Goal: Check status: Check status

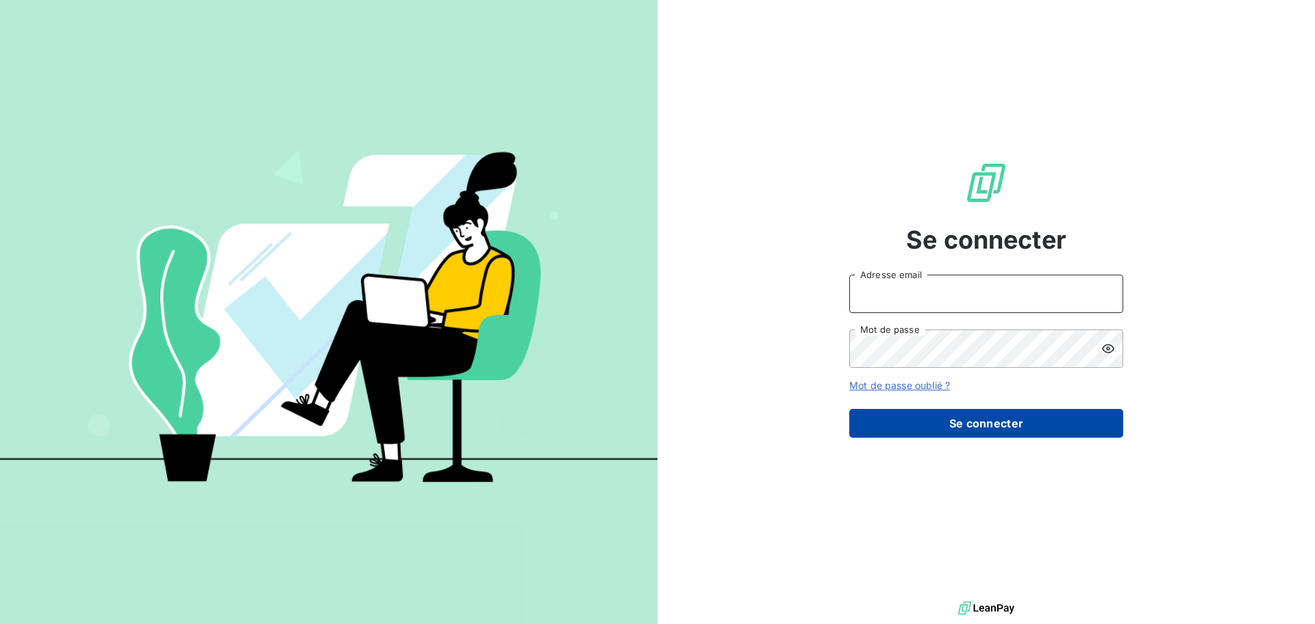
type input "c.goullet@salviadeveloppement.com"
click at [1007, 429] on button "Se connecter" at bounding box center [986, 423] width 274 height 29
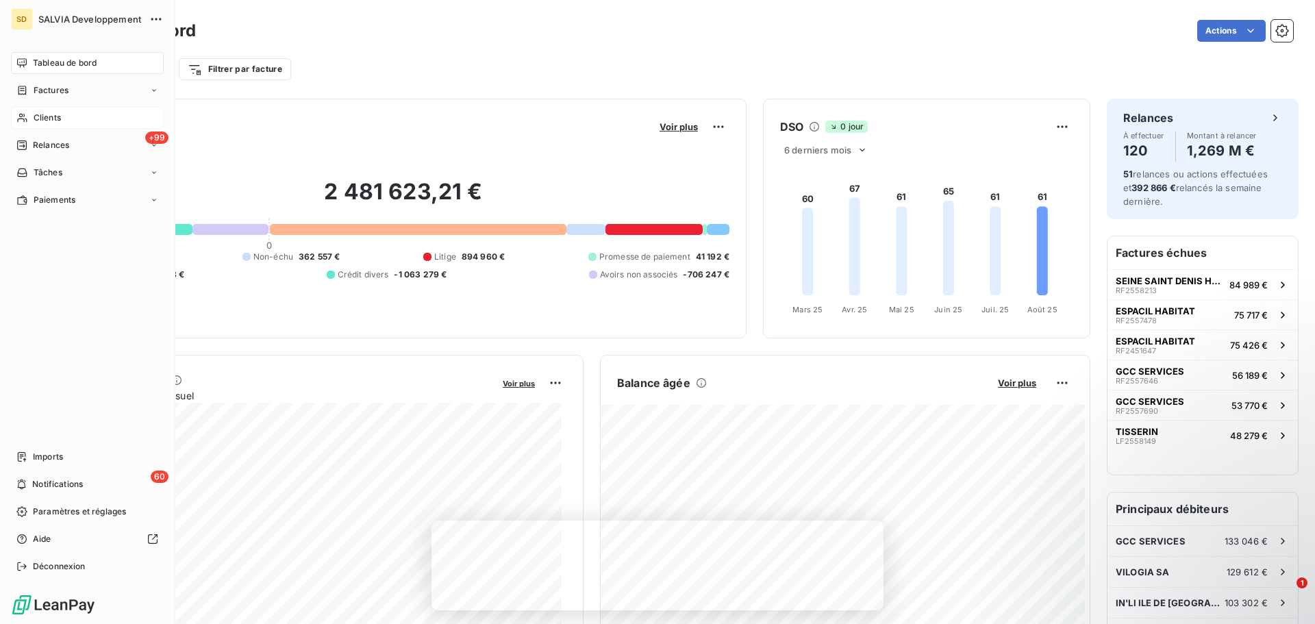
click at [55, 123] on span "Clients" at bounding box center [47, 118] width 27 height 12
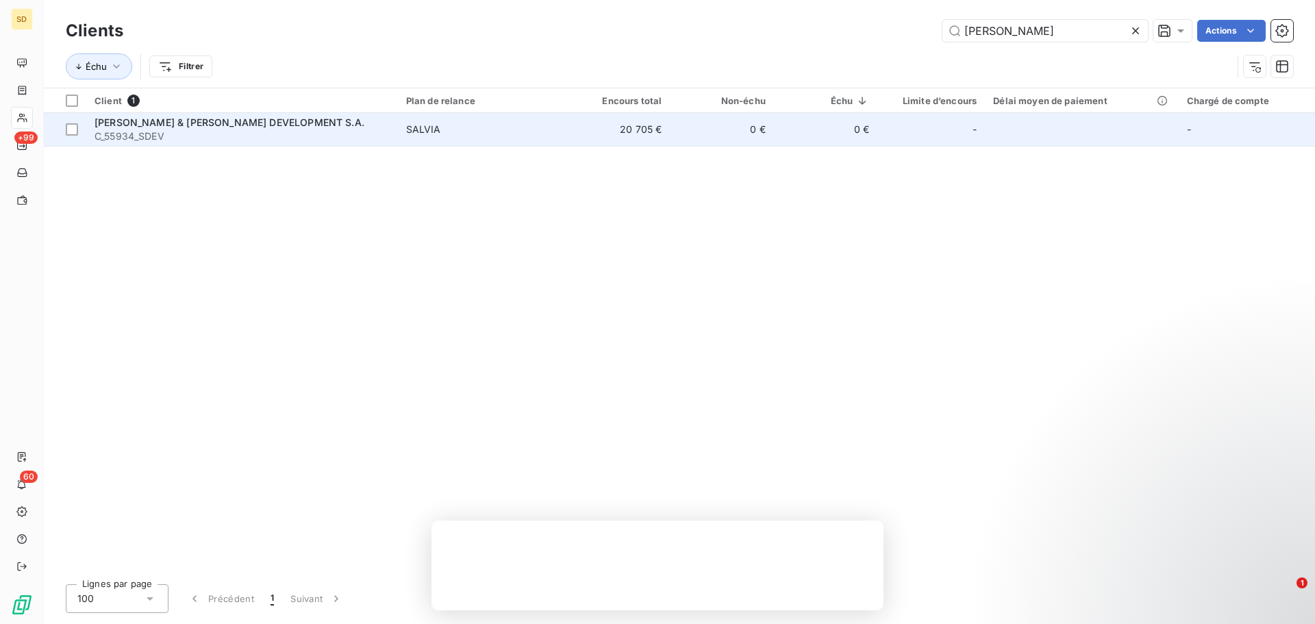
type input "[PERSON_NAME]"
click at [207, 118] on span "[PERSON_NAME] & [PERSON_NAME] DEVELOPMENT S.A." at bounding box center [229, 122] width 270 height 12
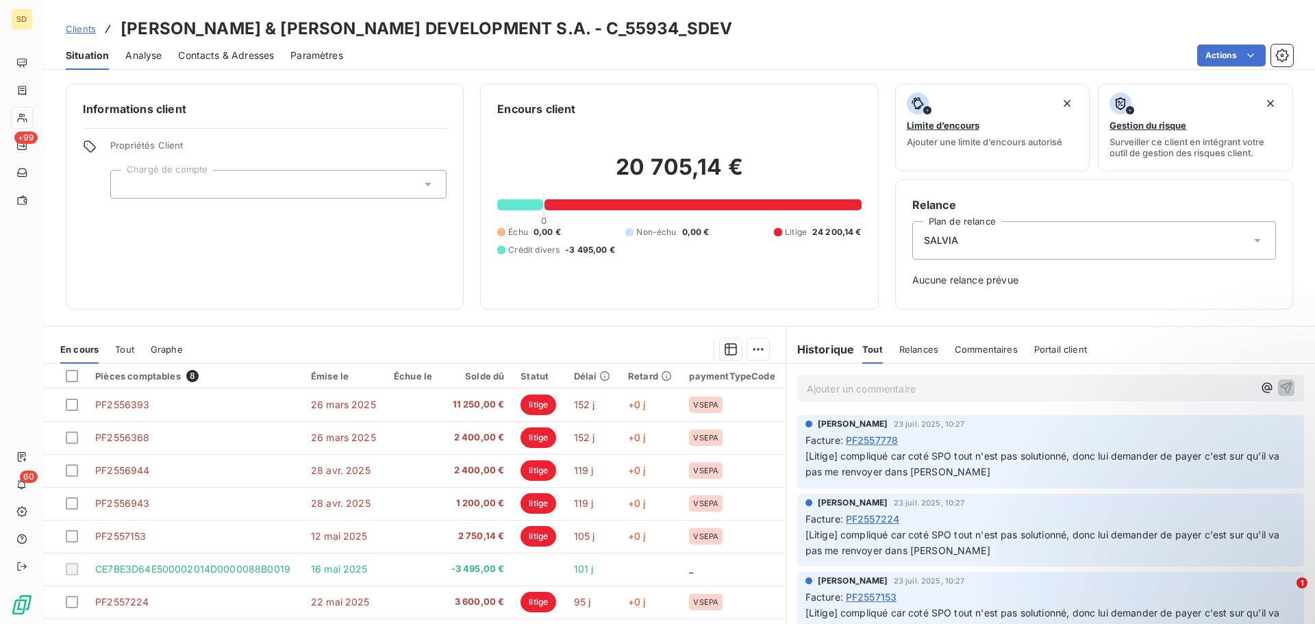
click at [714, 279] on div "20 705,14 € 0 Échu 0,00 € Non-échu 0,00 € Litige 24 200,14 € Crédit divers -3 4…" at bounding box center [679, 204] width 364 height 175
drag, startPoint x: 491, startPoint y: 106, endPoint x: 557, endPoint y: 112, distance: 66.0
click at [557, 112] on div "Encours client 20 705,14 € 0 Échu 0,00 € Non-échu 0,00 € Litige 24 200,14 € Cré…" at bounding box center [679, 197] width 398 height 226
click at [561, 112] on h6 "Encours client" at bounding box center [536, 109] width 78 height 16
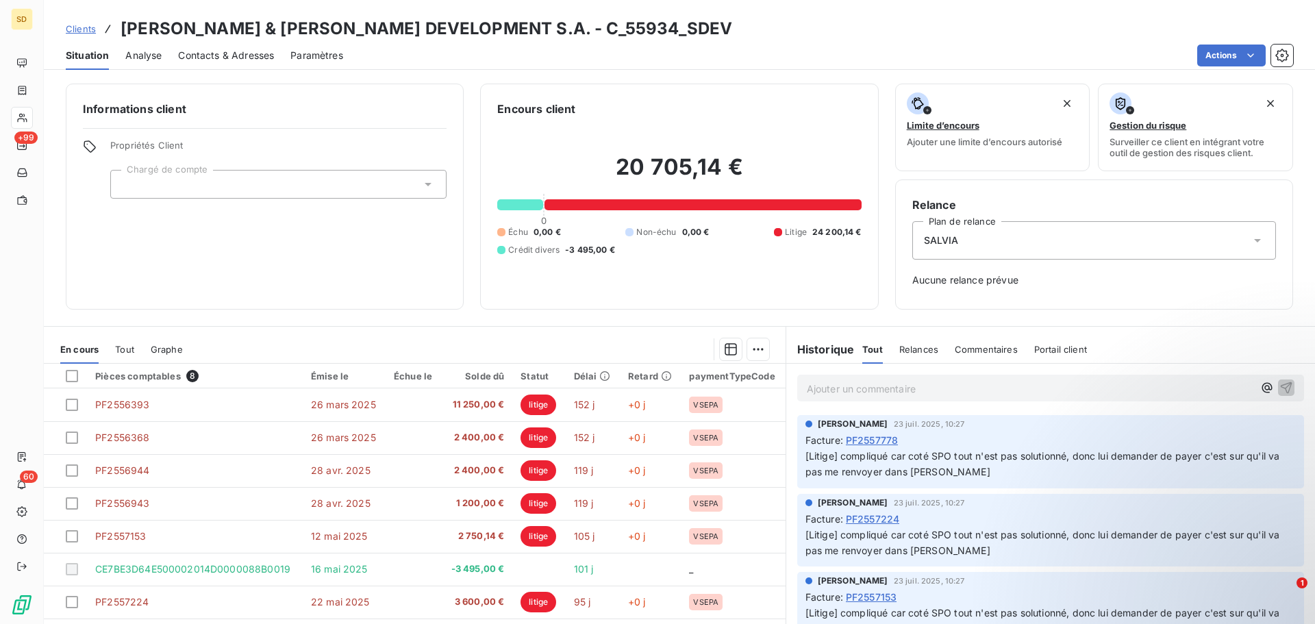
click at [522, 110] on h6 "Encours client" at bounding box center [536, 109] width 78 height 16
click at [558, 110] on h6 "Encours client" at bounding box center [536, 109] width 78 height 16
click at [558, 108] on h6 "Encours client" at bounding box center [536, 109] width 78 height 16
click at [535, 104] on h6 "Encours client" at bounding box center [536, 109] width 78 height 16
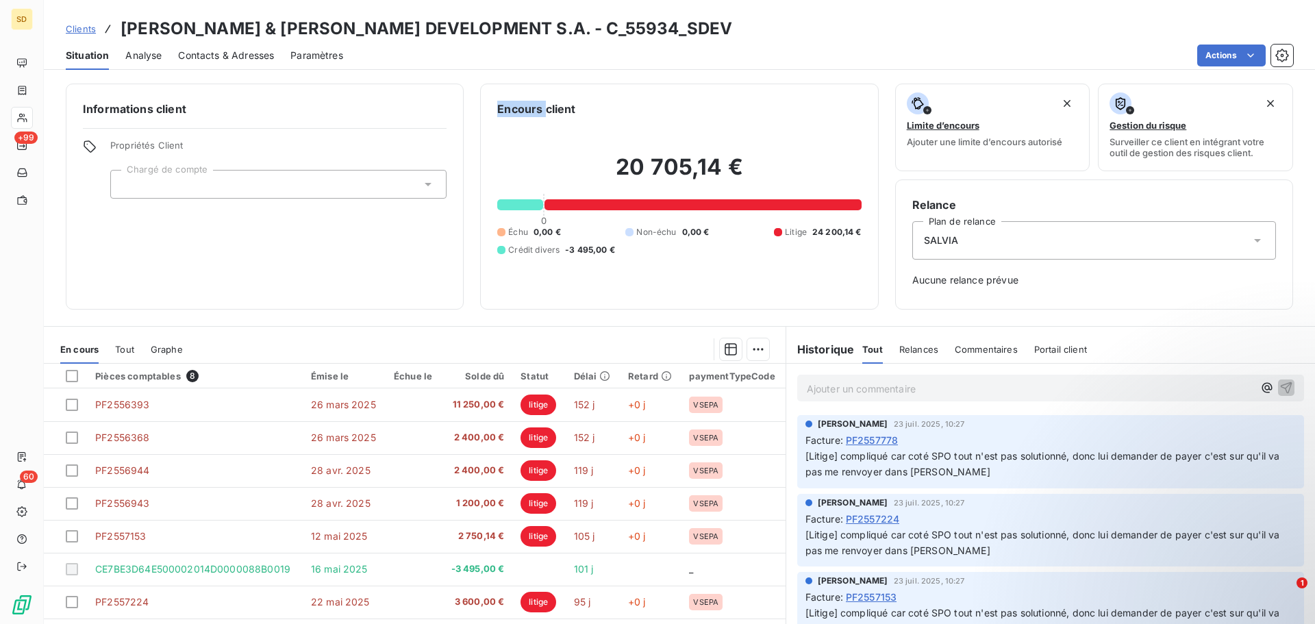
click at [535, 104] on h6 "Encours client" at bounding box center [536, 109] width 78 height 16
